Goal: Task Accomplishment & Management: Use online tool/utility

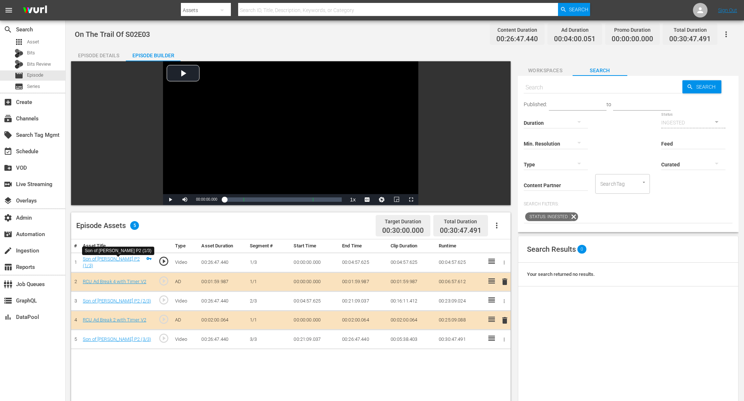
click at [726, 34] on icon "button" at bounding box center [726, 34] width 9 height 9
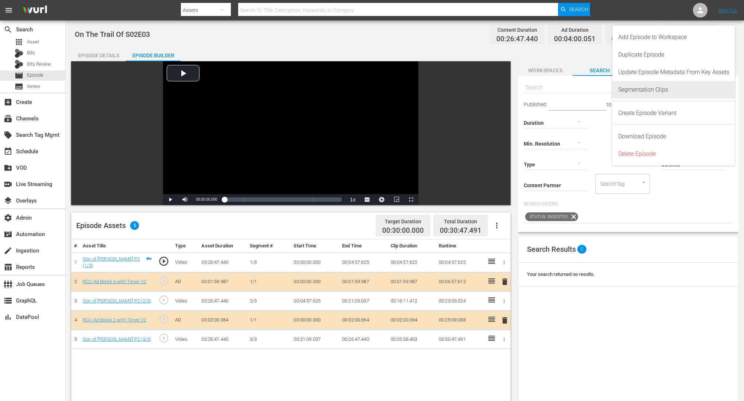
click at [696, 89] on div "Segmentation Clips" at bounding box center [674, 90] width 111 height 18
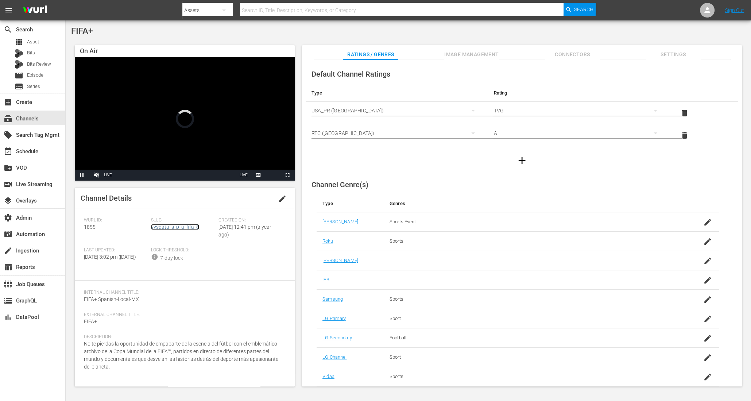
click at [176, 229] on link "sysdata_s_p_a_fifa_8" at bounding box center [175, 227] width 48 height 6
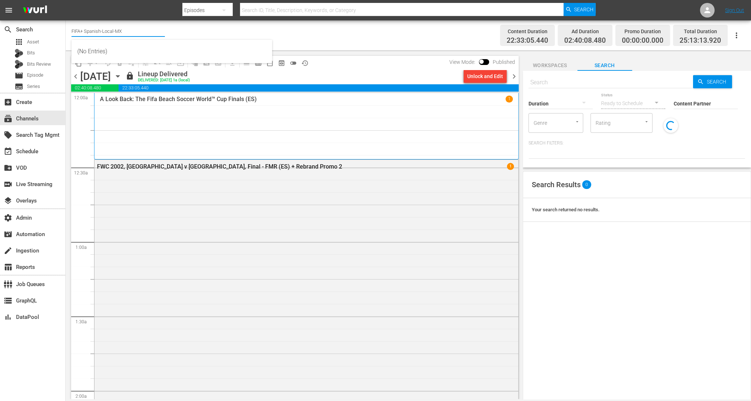
click at [109, 30] on input "FIFA+ Spanish-Local-MX" at bounding box center [118, 31] width 93 height 18
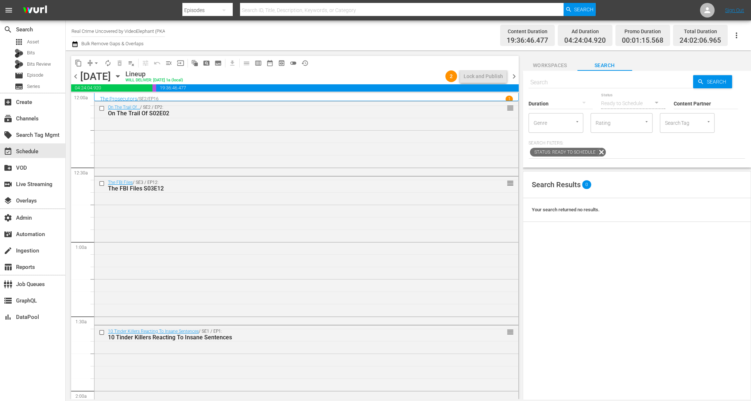
click at [111, 34] on input "Real Crime Uncovered by VideoElephant (PKA Crime Files)" at bounding box center [118, 31] width 93 height 18
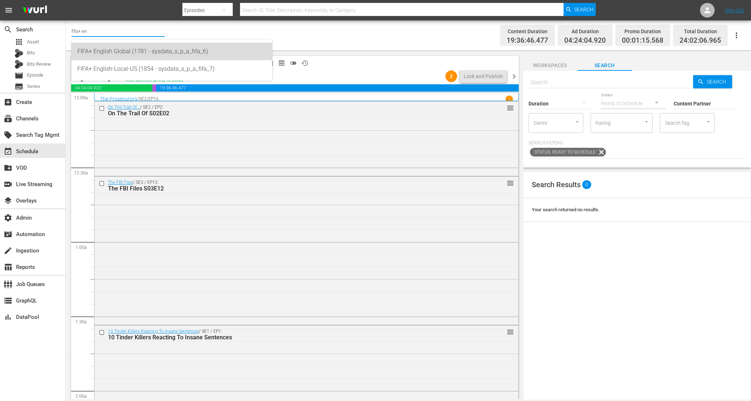
click at [166, 53] on div "FIFA+ English Global (1781 - sysdata_s_p_a_fifa_6)" at bounding box center [171, 52] width 189 height 18
type input "FIFA+ English Global (1781 - sysdata_s_p_a_fifa_6)"
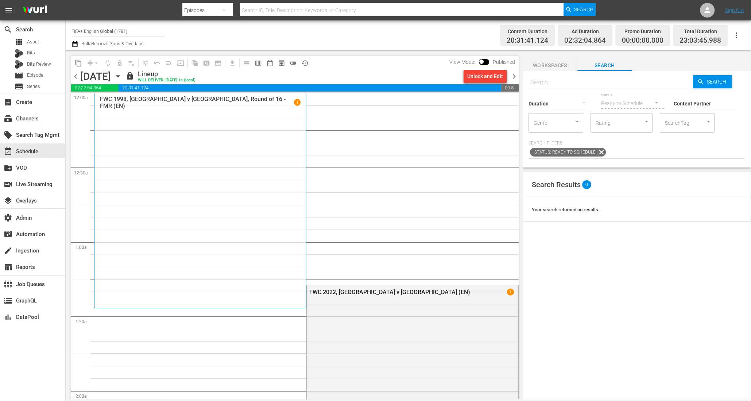
click at [122, 78] on icon "button" at bounding box center [118, 76] width 8 height 8
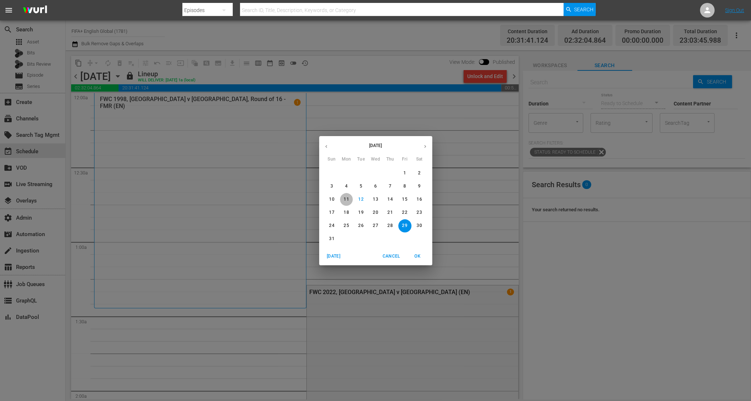
click at [346, 199] on p "11" at bounding box center [346, 199] width 5 height 6
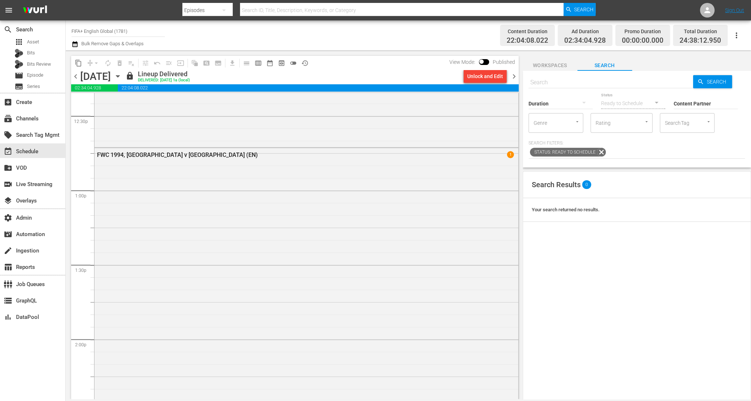
scroll to position [1835, 0]
click at [361, 319] on div "FWC 1994, [GEOGRAPHIC_DATA] v [GEOGRAPHIC_DATA] (EN) 1" at bounding box center [307, 341] width 424 height 379
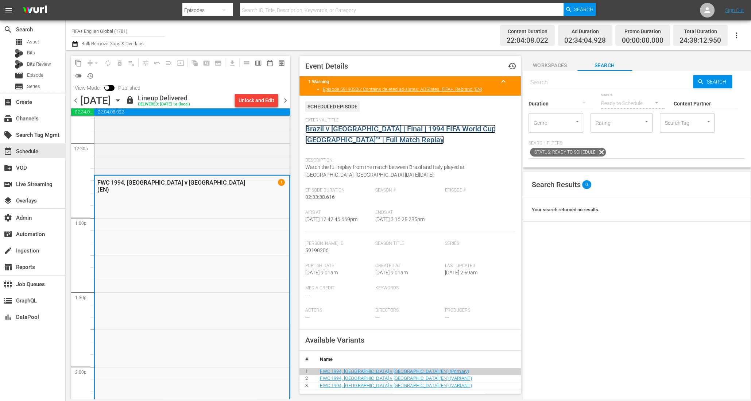
click at [421, 129] on link "Brazil v [GEOGRAPHIC_DATA] | Final | 1994 FIFA World Cup [GEOGRAPHIC_DATA]™ | F…" at bounding box center [400, 134] width 191 height 20
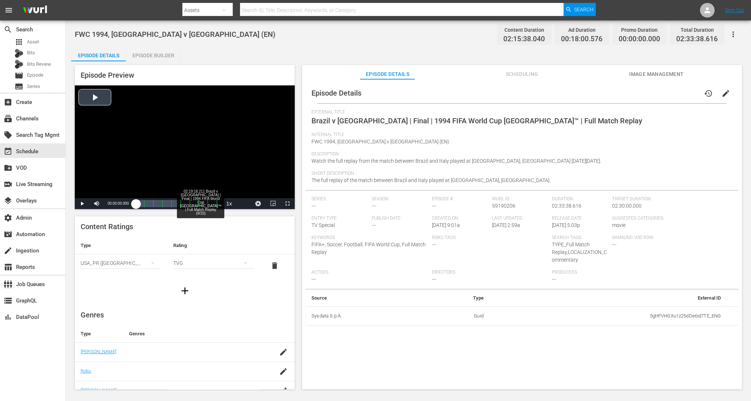
click at [210, 205] on div "Loaded : 0.07% 02:19:18.211 Brazil v [GEOGRAPHIC_DATA] | Final | 1994 FIFA Worl…" at bounding box center [177, 203] width 82 height 7
click at [97, 204] on span "Video Player" at bounding box center [97, 204] width 0 height 0
